Goal: Task Accomplishment & Management: Manage account settings

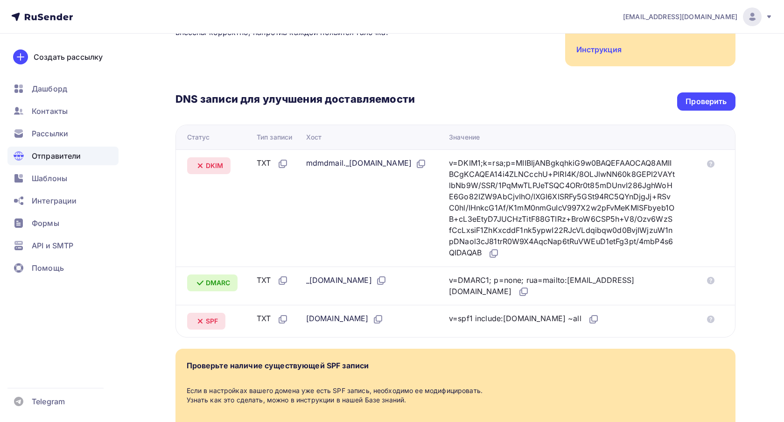
scroll to position [190, 0]
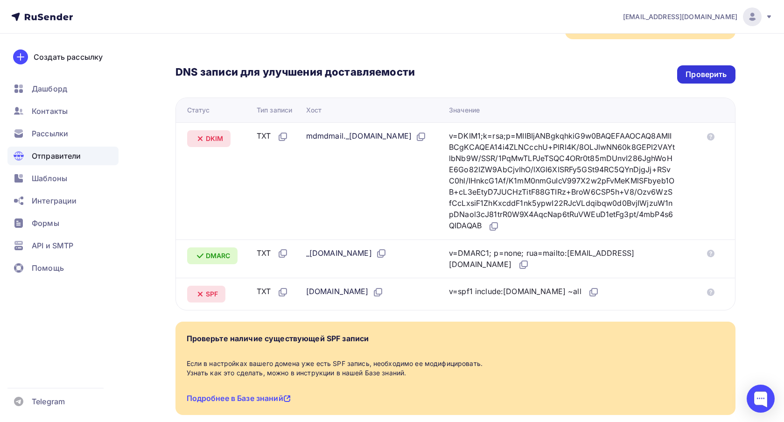
click at [690, 69] on div "Проверить" at bounding box center [705, 74] width 41 height 11
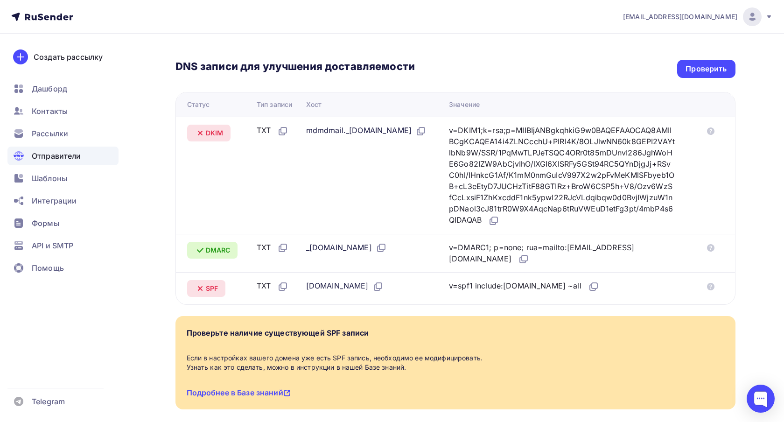
scroll to position [196, 0]
click at [690, 63] on div "Проверить" at bounding box center [705, 68] width 41 height 11
click at [425, 127] on icon at bounding box center [422, 130] width 6 height 6
click at [499, 215] on icon at bounding box center [493, 220] width 11 height 11
click at [379, 242] on icon at bounding box center [381, 247] width 11 height 11
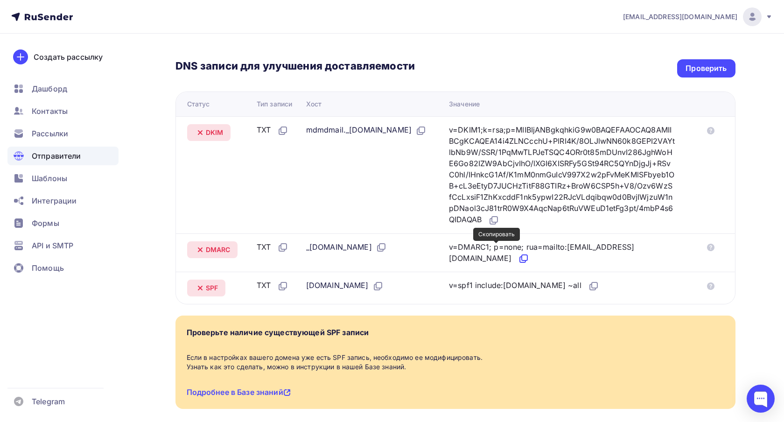
click at [518, 253] on icon at bounding box center [523, 258] width 11 height 11
click at [376, 282] on icon at bounding box center [379, 285] width 6 height 6
click at [592, 282] on icon at bounding box center [595, 285] width 6 height 6
click at [711, 282] on icon at bounding box center [710, 285] width 7 height 7
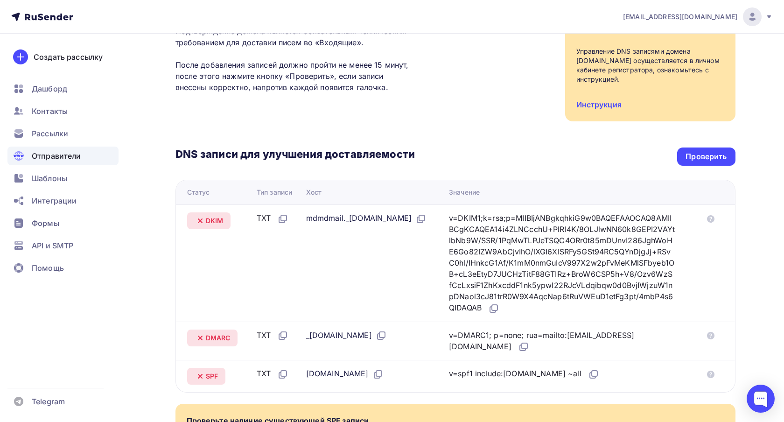
scroll to position [109, 0]
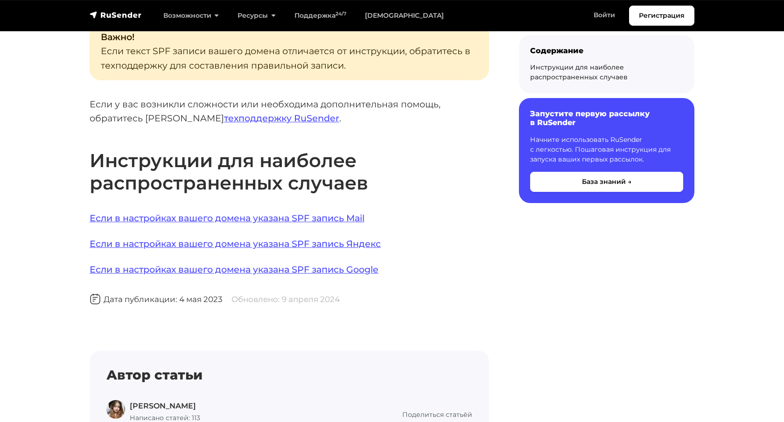
scroll to position [607, 0]
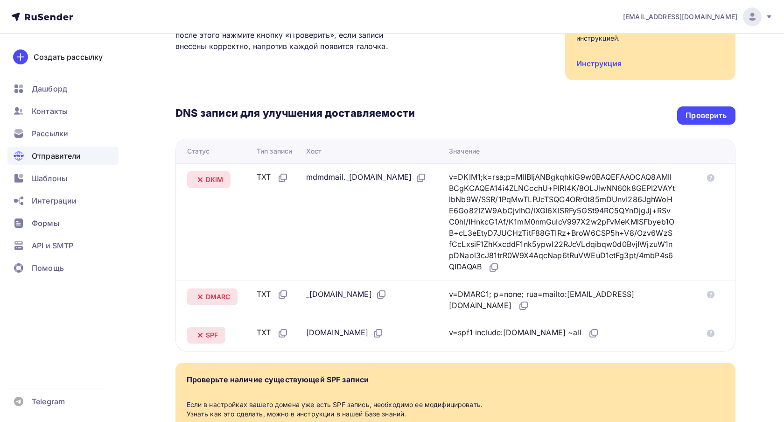
scroll to position [180, 0]
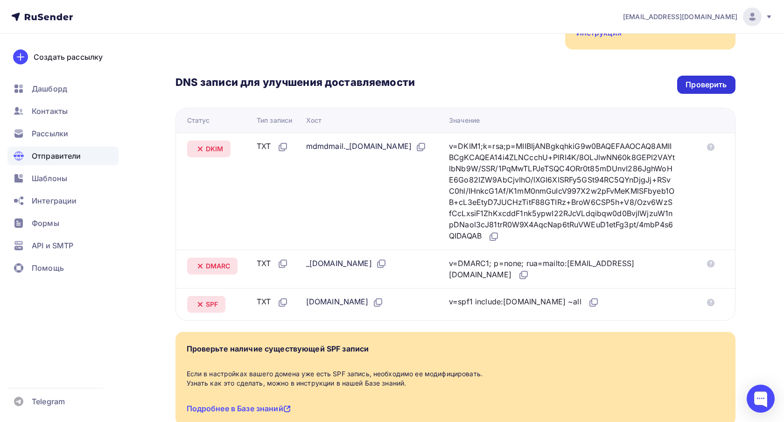
click at [693, 79] on div "Проверить" at bounding box center [705, 84] width 41 height 11
click at [696, 79] on div "Проверить" at bounding box center [705, 84] width 41 height 11
click at [517, 63] on div "DNS записи для улучшения доставляемости Проверить Статус Тип записи Хост Значен…" at bounding box center [455, 184] width 560 height 271
click at [758, 118] on div "Назад gennio.ru Не подтвержден Подтверждение домена Подтверждение домена являет…" at bounding box center [392, 169] width 765 height 632
click at [697, 79] on div "Проверить" at bounding box center [705, 84] width 41 height 11
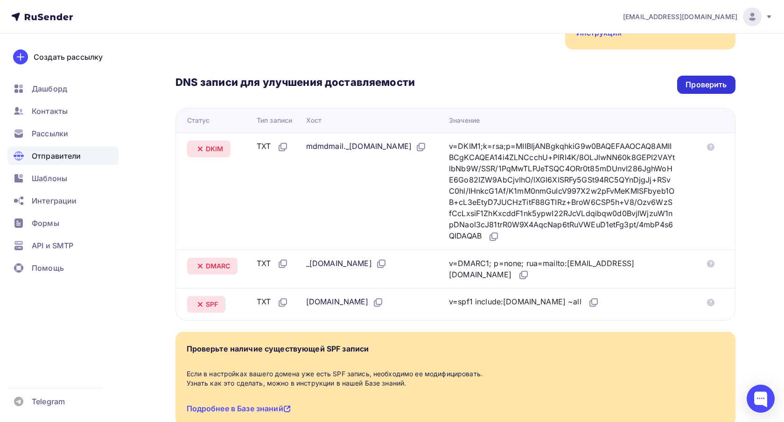
click at [694, 79] on div "Проверить" at bounding box center [705, 84] width 41 height 11
click at [159, 139] on div "Назад gennio.ru Не подтвержден Подтверждение домена Подтверждение домена являет…" at bounding box center [392, 169] width 765 height 632
click at [167, 189] on div "Назад gennio.ru Не подтвержден Подтверждение домена Подтверждение домена являет…" at bounding box center [392, 169] width 765 height 632
click at [64, 244] on span "API и SMTP" at bounding box center [53, 245] width 42 height 11
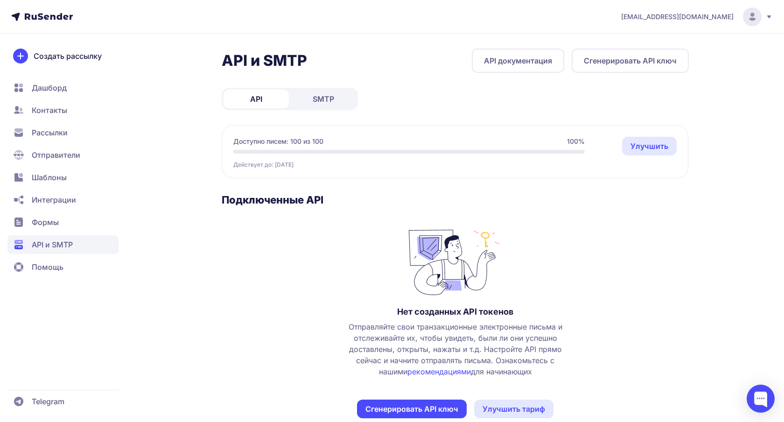
scroll to position [19, 0]
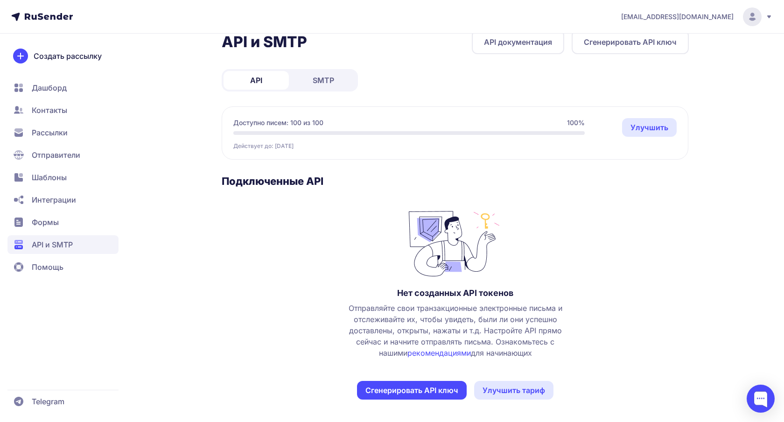
click at [415, 391] on button "Сгенерировать API ключ" at bounding box center [412, 390] width 110 height 19
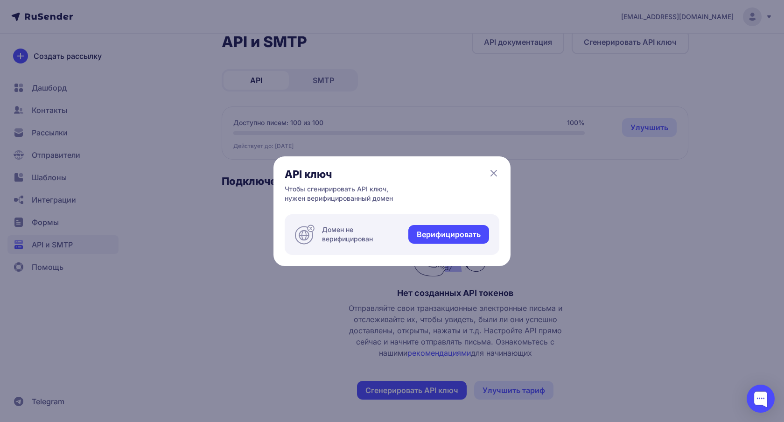
click at [437, 240] on link "Верифицировать" at bounding box center [448, 234] width 81 height 19
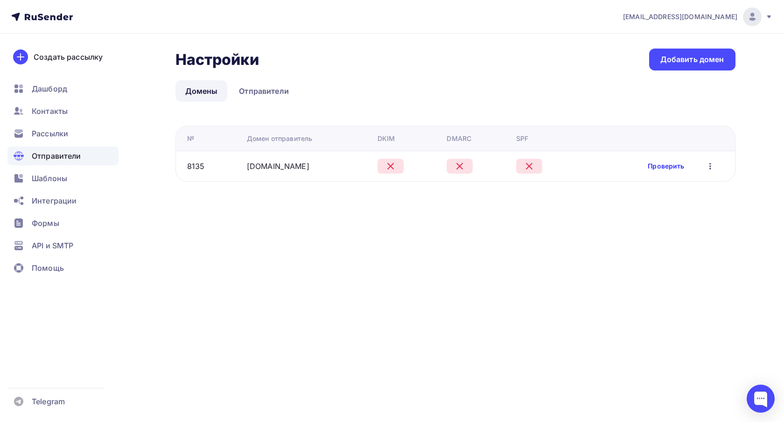
click at [657, 166] on link "Проверить" at bounding box center [666, 165] width 36 height 9
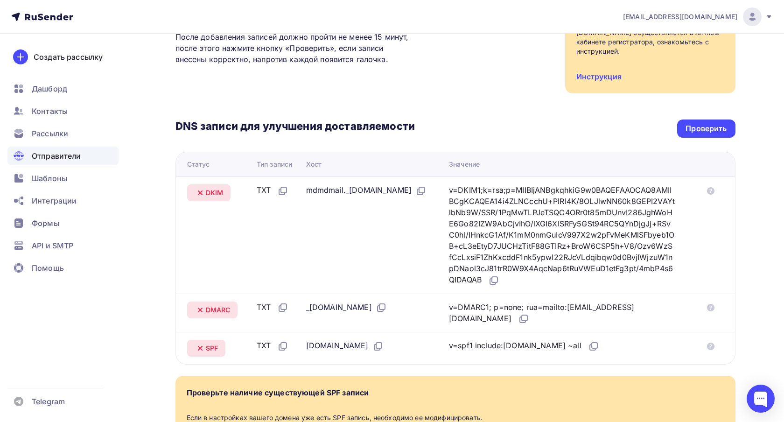
scroll to position [139, 0]
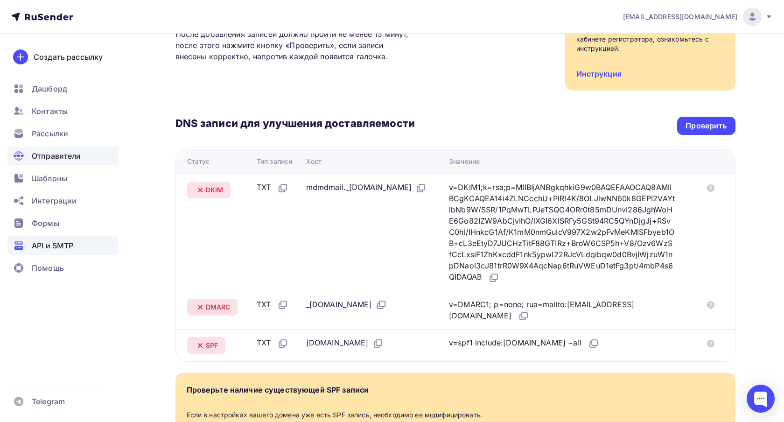
click at [56, 247] on span "API и SMTP" at bounding box center [53, 245] width 42 height 11
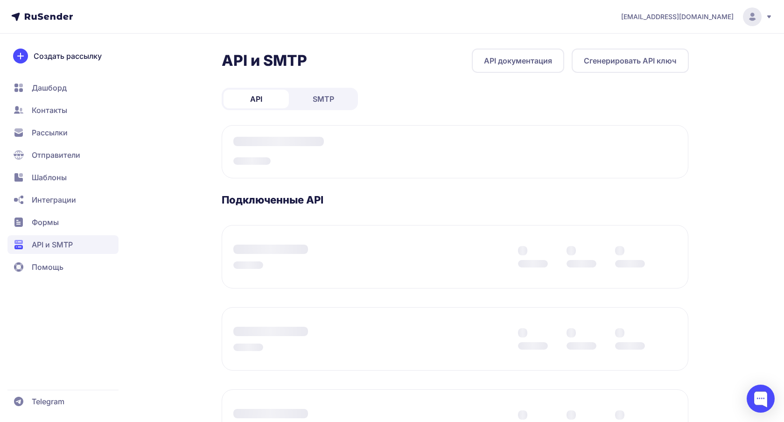
click at [326, 101] on span "SMTP" at bounding box center [323, 98] width 21 height 11
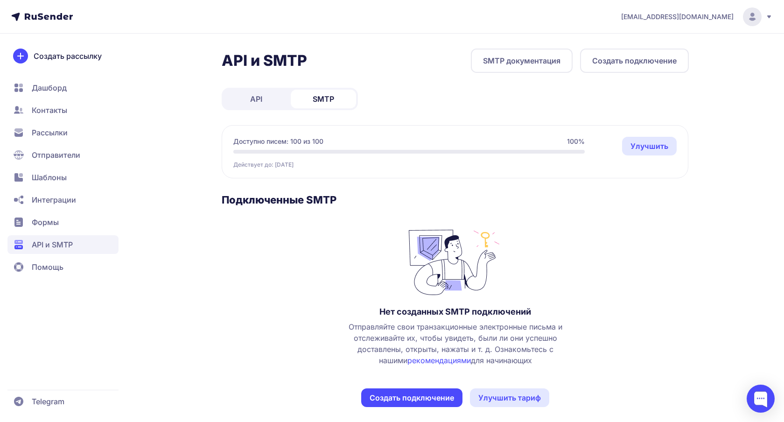
scroll to position [7, 0]
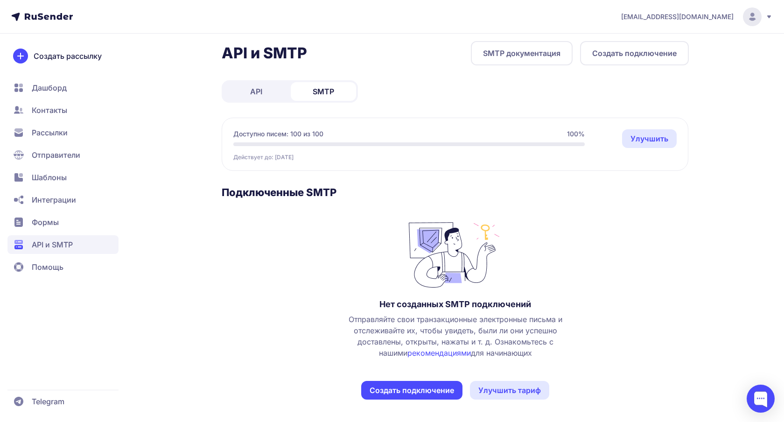
click at [399, 387] on button "Создать подключение" at bounding box center [411, 390] width 101 height 19
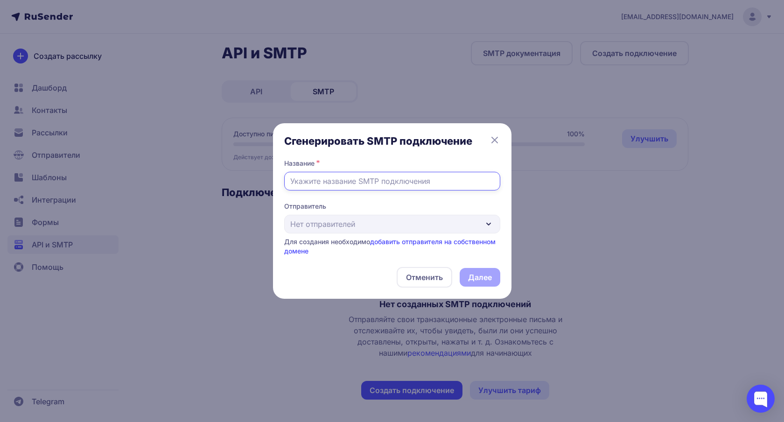
click at [364, 183] on input "text" at bounding box center [392, 181] width 216 height 19
type input "путтшу"
type input "gennio"
click at [378, 223] on div "Отправитель Нет отправителей Для создания необходимо добавить отправителя на со…" at bounding box center [392, 229] width 216 height 54
click at [495, 141] on icon at bounding box center [495, 140] width 6 height 6
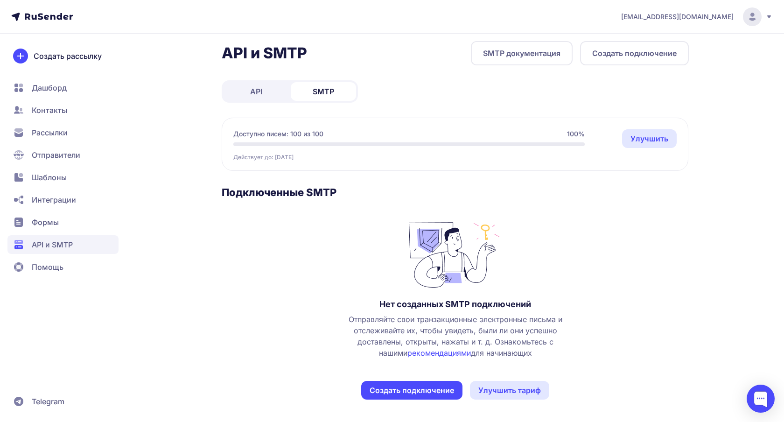
click at [519, 54] on link "SMTP документация" at bounding box center [522, 53] width 102 height 24
click at [619, 59] on button "Создать подключение" at bounding box center [634, 53] width 109 height 24
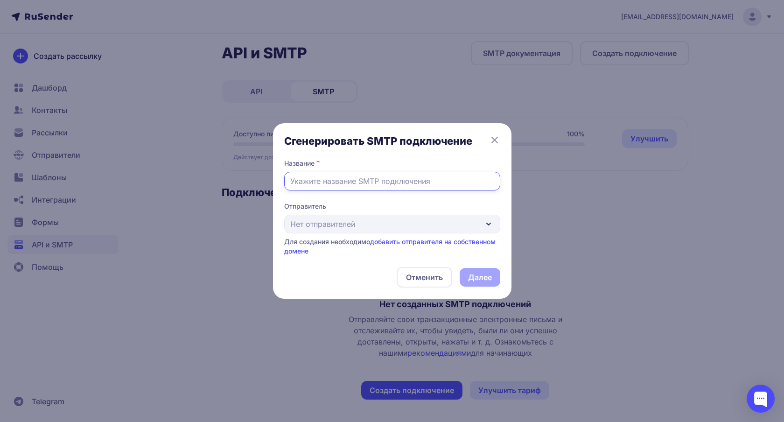
click at [423, 183] on input "text" at bounding box center [392, 181] width 216 height 19
click at [495, 140] on icon at bounding box center [494, 139] width 11 height 11
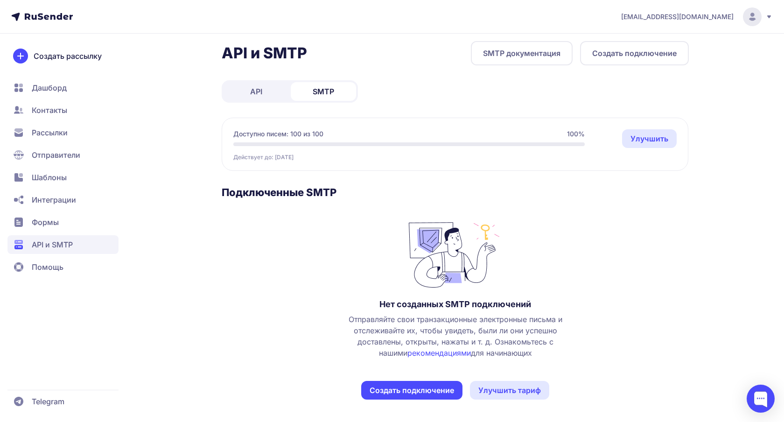
click at [63, 58] on span "Создать рассылку" at bounding box center [68, 55] width 68 height 11
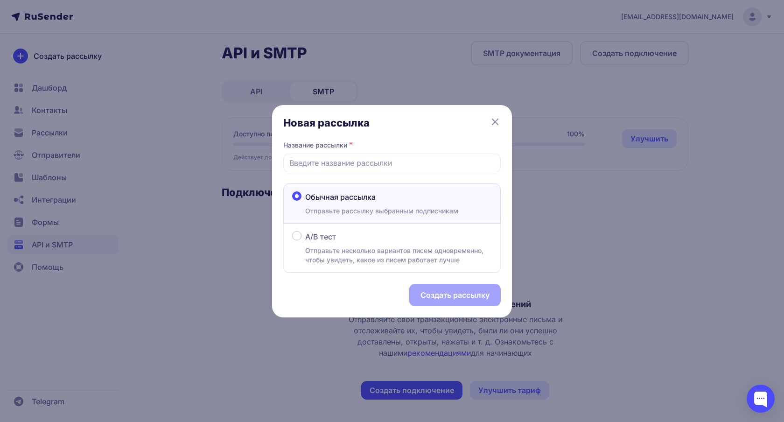
click at [495, 115] on div "Новая рассылка Название рассылки * Обычная рассылка Отправьте рассылку выбранны…" at bounding box center [392, 211] width 240 height 212
click at [501, 124] on div "Новая рассылка Название рассылки * Обычная рассылка Отправьте рассылку выбранны…" at bounding box center [392, 211] width 240 height 212
click at [489, 119] on icon at bounding box center [494, 121] width 11 height 11
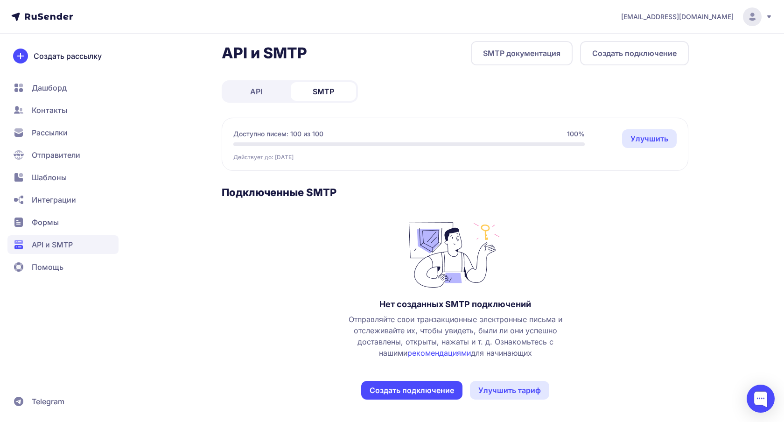
click at [270, 98] on link "API" at bounding box center [256, 91] width 65 height 19
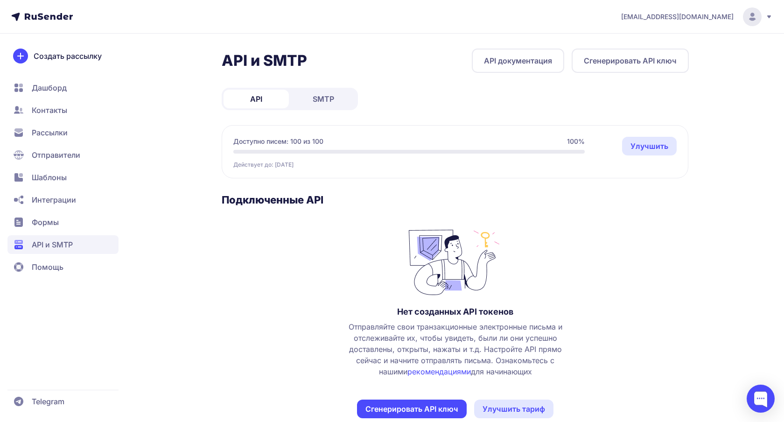
click at [56, 152] on span "Отправители" at bounding box center [56, 154] width 49 height 11
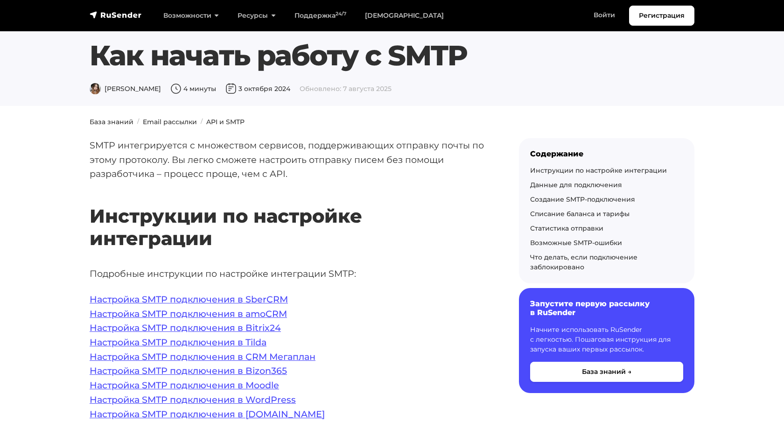
scroll to position [8, 0]
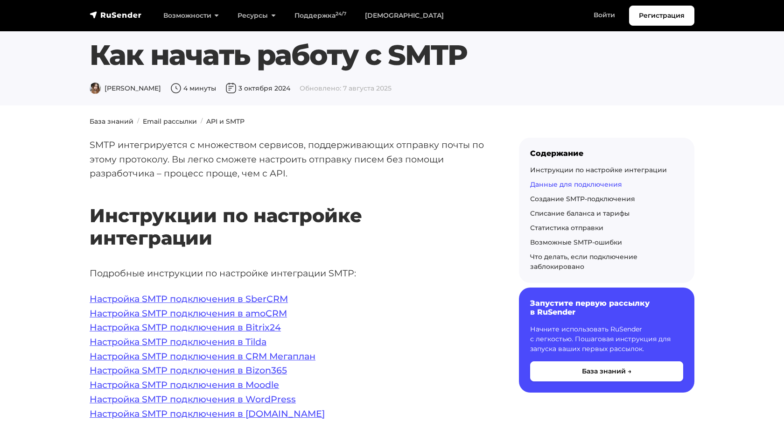
click at [587, 186] on link "Данные для подключения" at bounding box center [576, 184] width 92 height 8
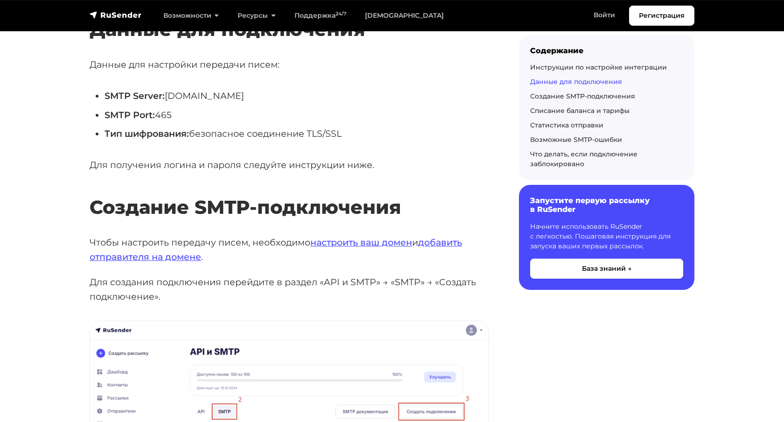
scroll to position [505, 0]
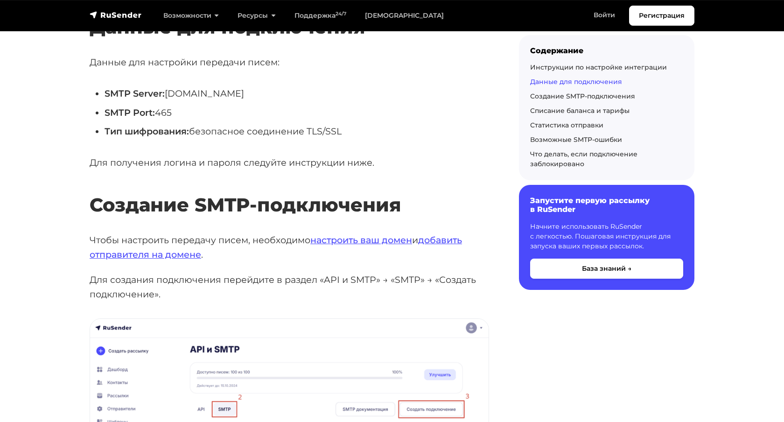
drag, startPoint x: 244, startPoint y: 91, endPoint x: 167, endPoint y: 93, distance: 76.5
click at [167, 93] on li "SMTP Server: [DOMAIN_NAME]" at bounding box center [297, 93] width 385 height 14
copy li "[DOMAIN_NAME]"
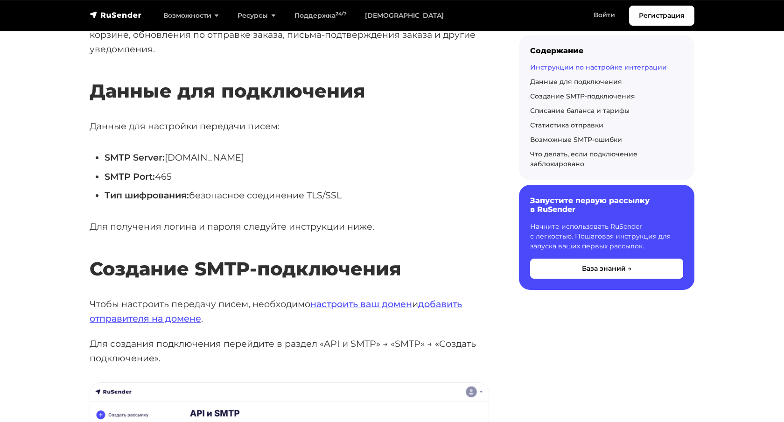
scroll to position [432, 0]
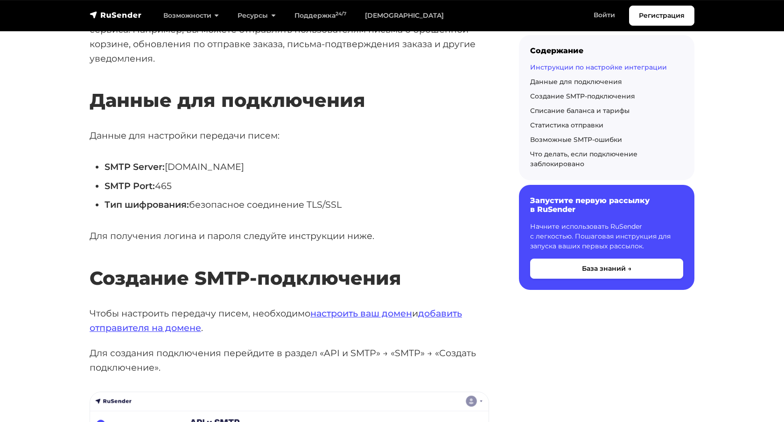
click at [263, 169] on li "SMTP Server: [DOMAIN_NAME]" at bounding box center [297, 167] width 385 height 14
drag, startPoint x: 254, startPoint y: 168, endPoint x: 168, endPoint y: 167, distance: 86.3
click at [168, 167] on li "SMTP Server: [DOMAIN_NAME]" at bounding box center [297, 167] width 385 height 14
copy li "[DOMAIN_NAME]"
drag, startPoint x: 181, startPoint y: 188, endPoint x: 160, endPoint y: 186, distance: 21.0
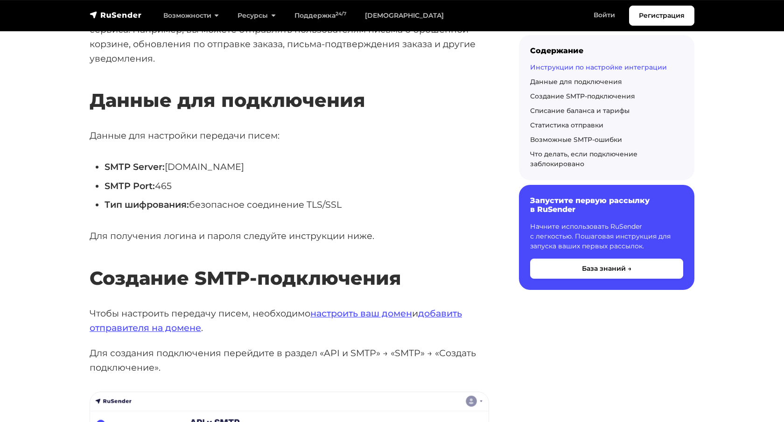
click at [160, 186] on li "SMTP Port: 465" at bounding box center [297, 186] width 385 height 14
copy li "465"
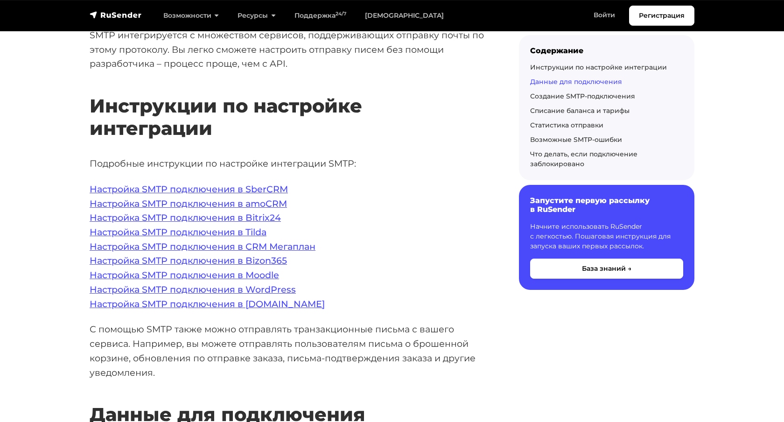
scroll to position [0, 0]
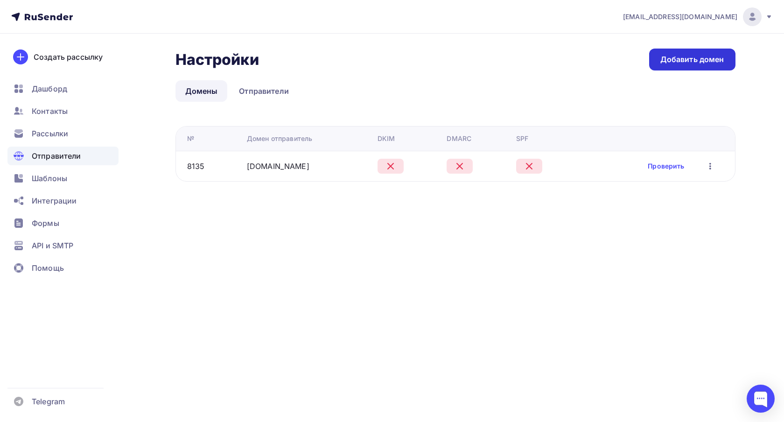
click at [678, 53] on link "Добавить домен" at bounding box center [692, 60] width 86 height 22
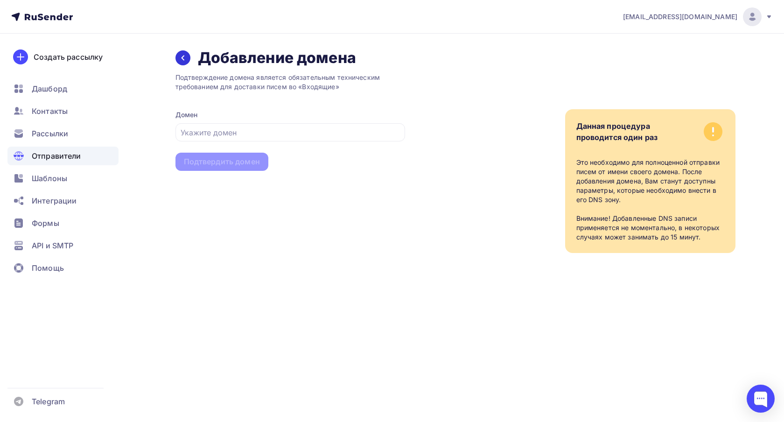
click at [182, 57] on icon at bounding box center [182, 58] width 3 height 5
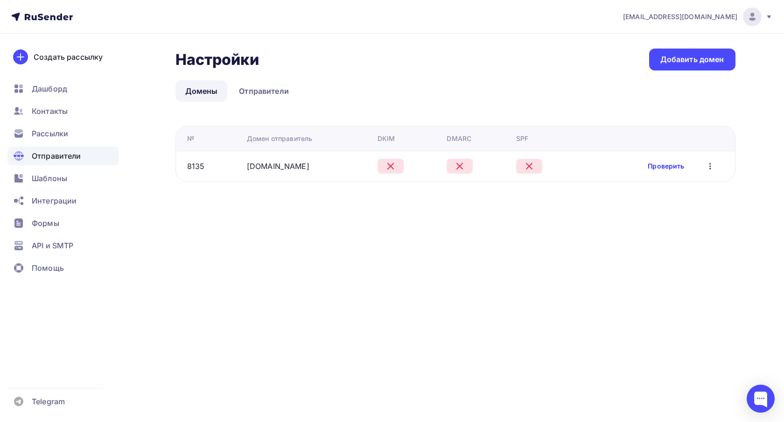
click at [664, 166] on link "Проверить" at bounding box center [666, 165] width 36 height 9
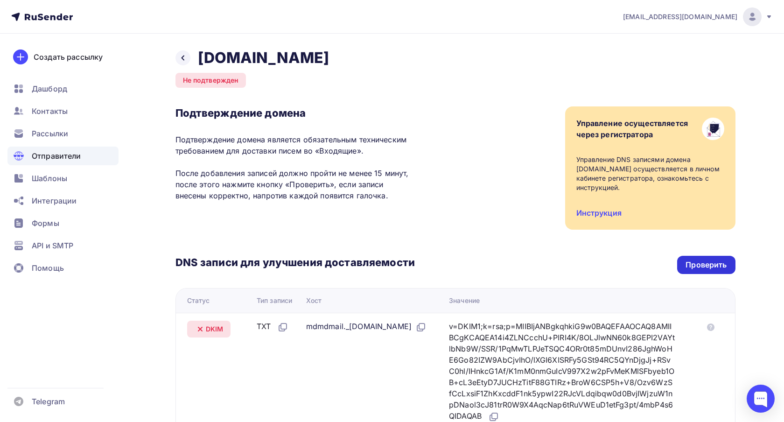
click at [692, 259] on div "Проверить" at bounding box center [705, 264] width 41 height 11
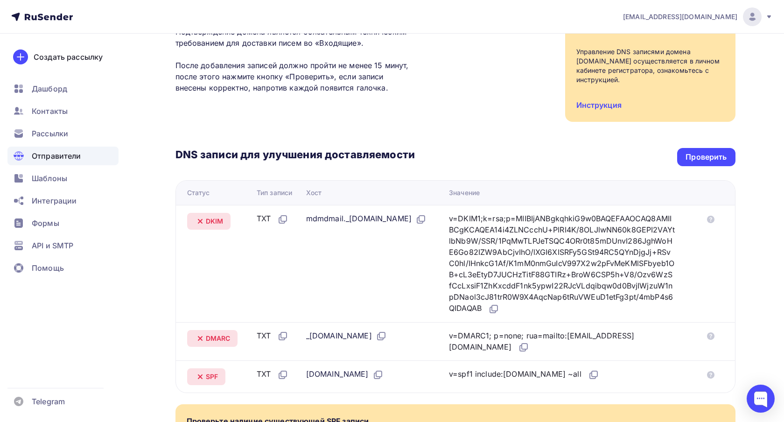
scroll to position [105, 0]
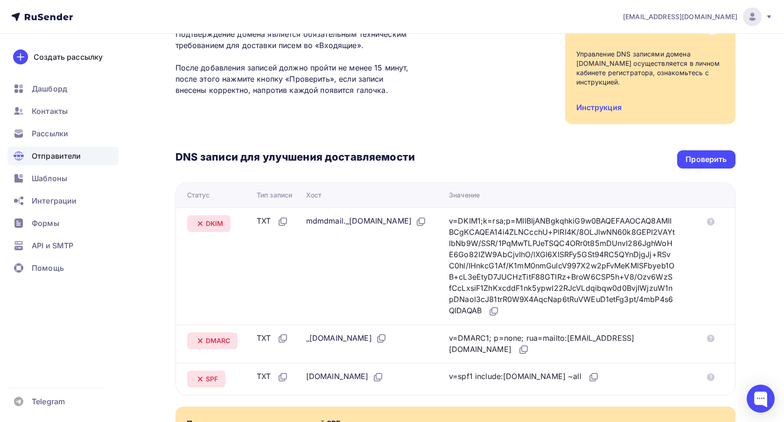
click at [449, 94] on div "Подтверждение домена Подтверждение домена является обязательным техническим тре…" at bounding box center [455, 62] width 560 height 123
